Goal: Transaction & Acquisition: Book appointment/travel/reservation

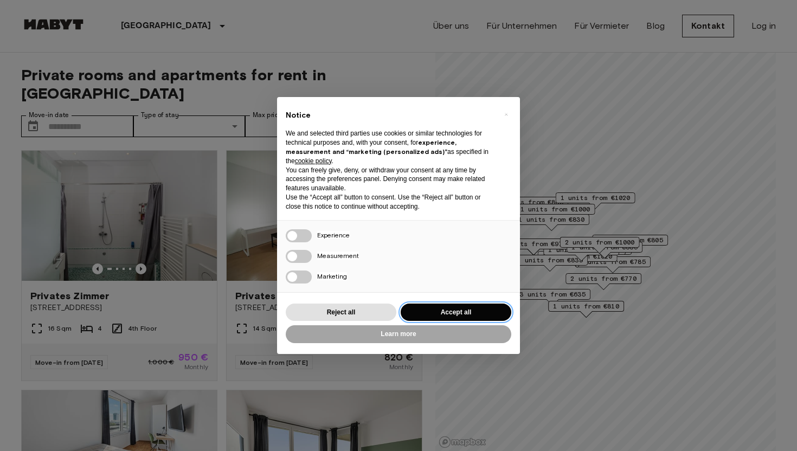
click at [454, 311] on button "Accept all" at bounding box center [456, 313] width 111 height 18
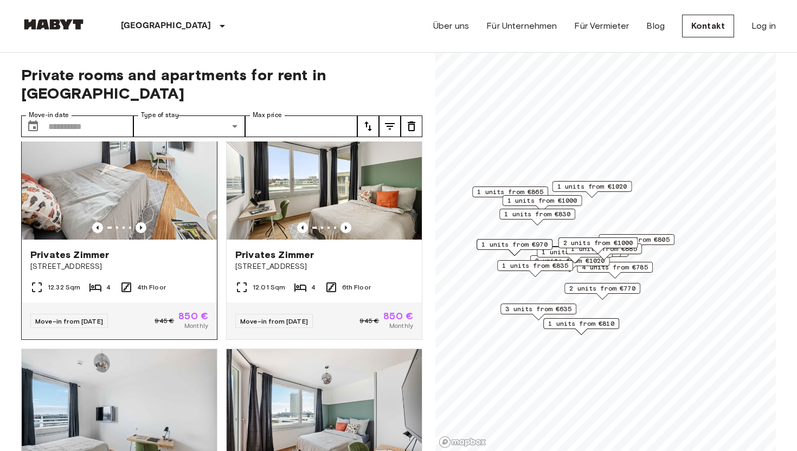
scroll to position [284, 0]
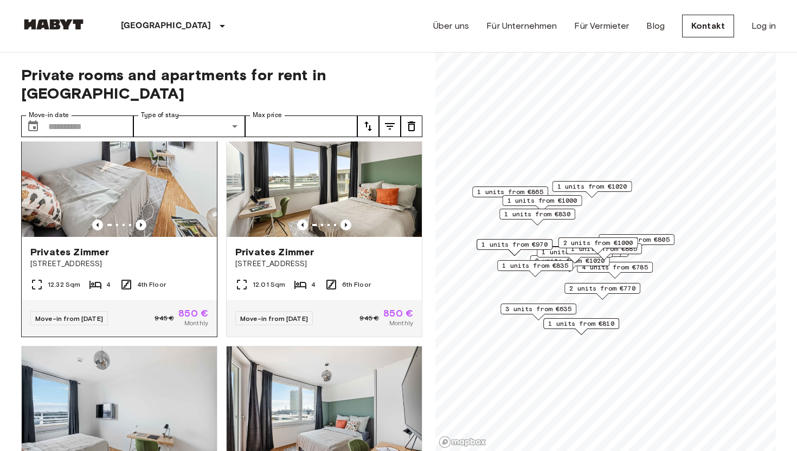
click at [123, 259] on span "[STREET_ADDRESS]" at bounding box center [119, 264] width 178 height 11
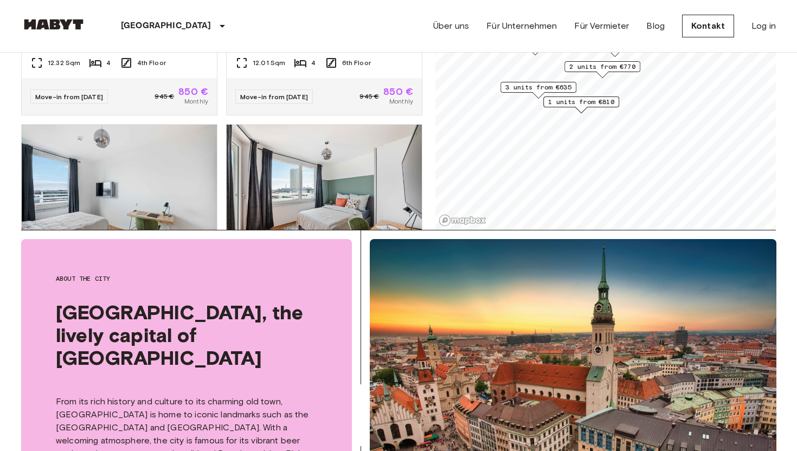
scroll to position [279, 0]
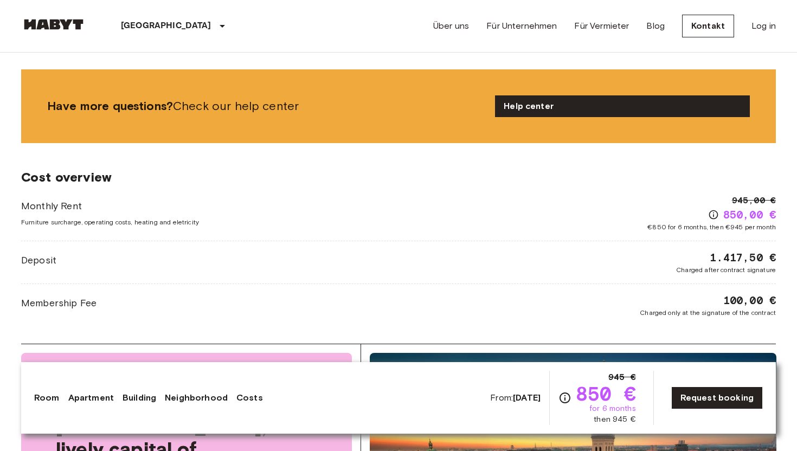
scroll to position [980, 0]
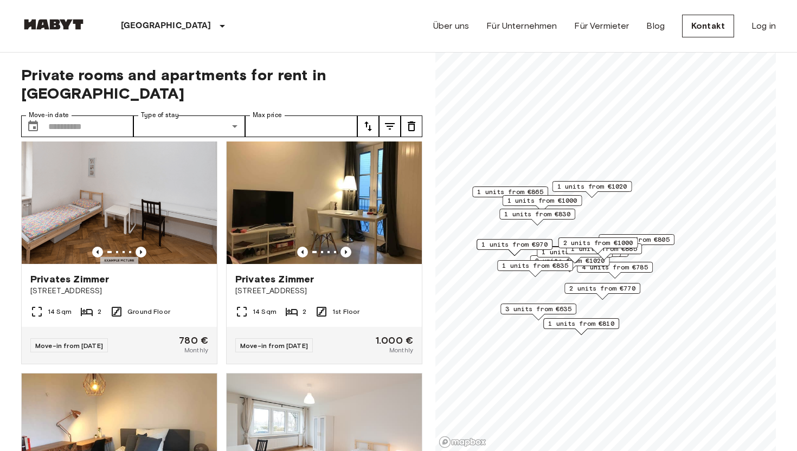
scroll to position [2944, 0]
